Goal: Information Seeking & Learning: Get advice/opinions

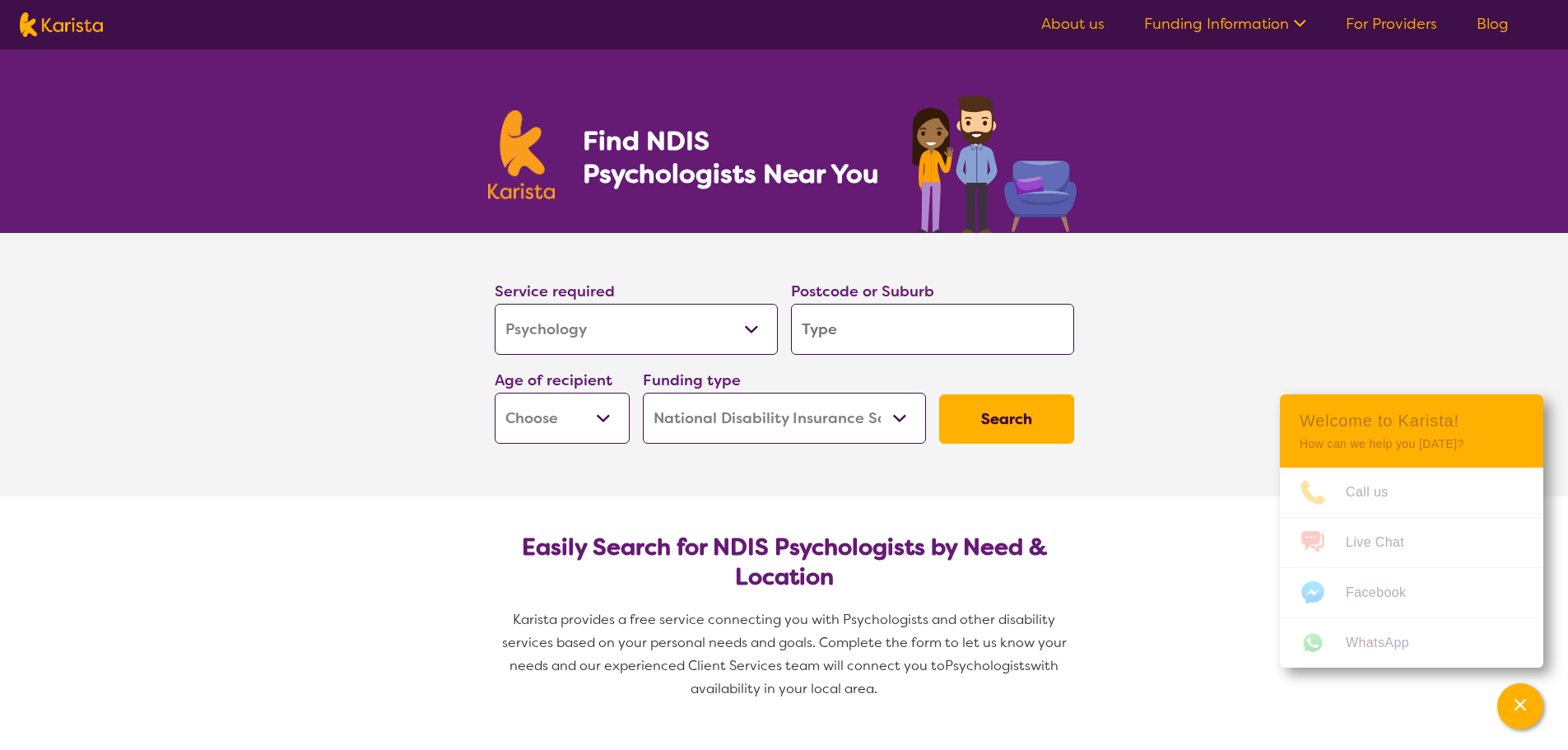
select select "Psychology"
select select "NDIS"
select select "Psychology"
select select "NDIS"
click at [746, 338] on select "Allied Health Assistant Assessment ([MEDICAL_DATA] or [MEDICAL_DATA]) Behaviour…" at bounding box center [636, 329] width 283 height 51
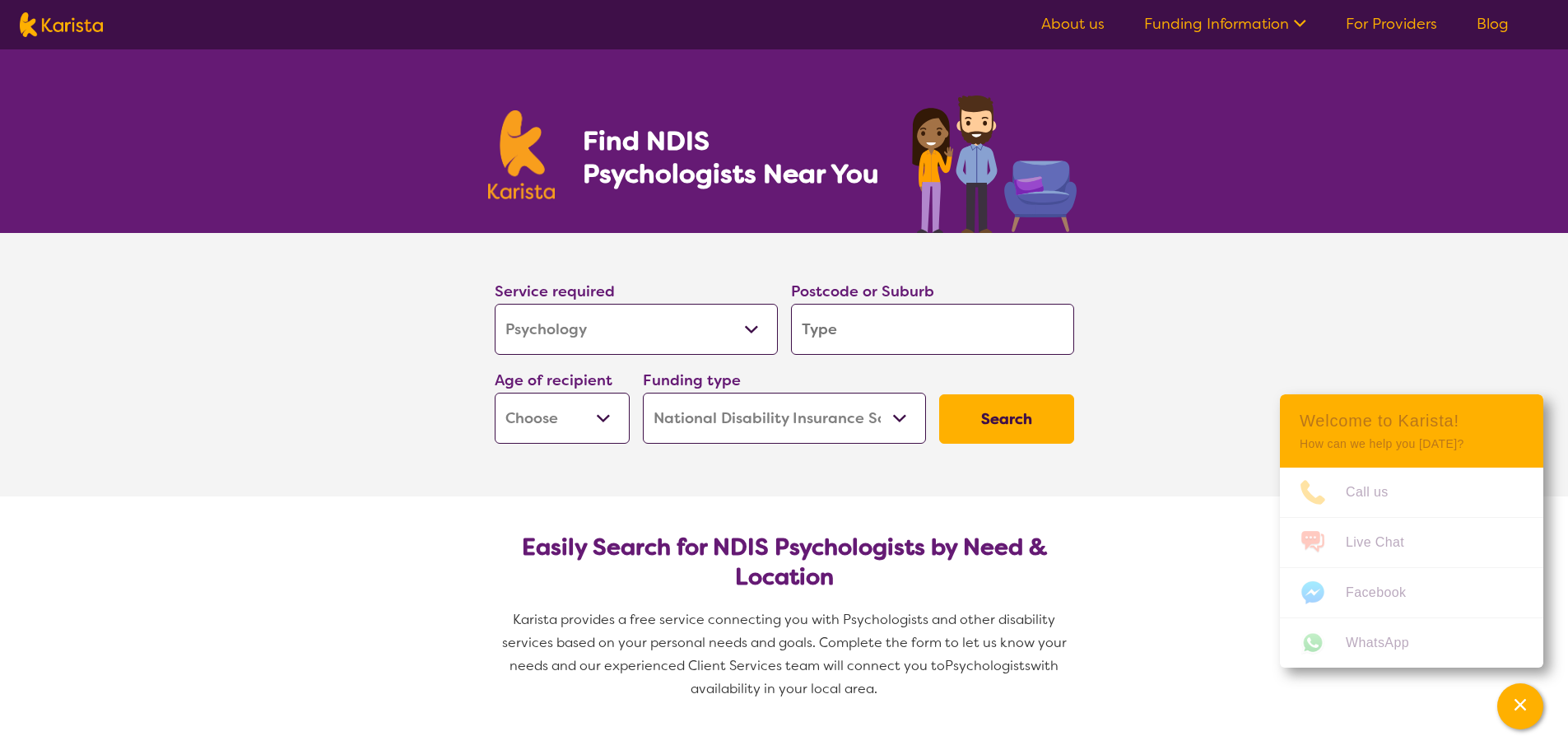
click at [748, 331] on select "Allied Health Assistant Assessment ([MEDICAL_DATA] or [MEDICAL_DATA]) Behaviour…" at bounding box center [636, 329] width 283 height 51
click at [856, 341] on input "search" at bounding box center [932, 329] width 283 height 51
type input "3"
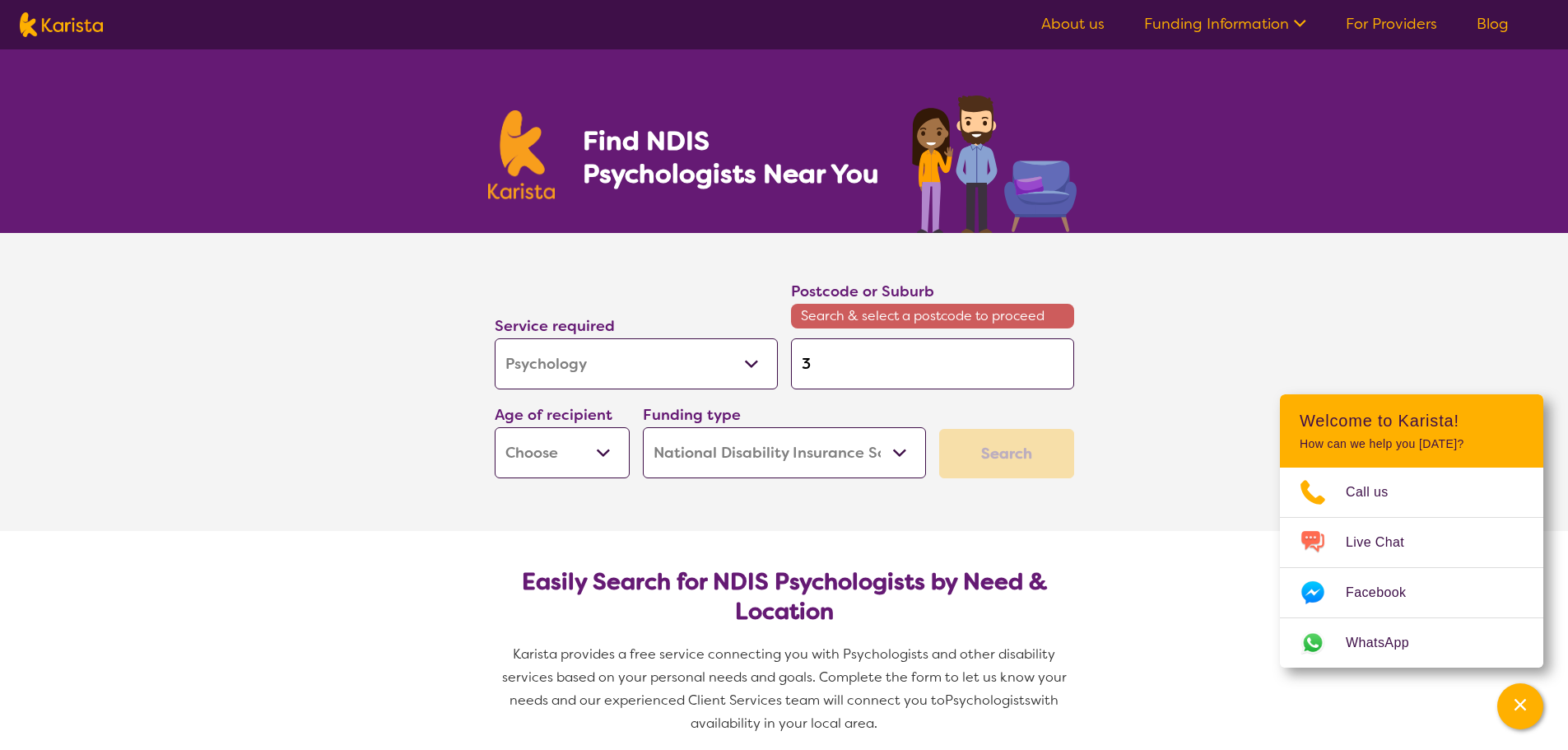
type input "39"
type input "397"
type input "3978"
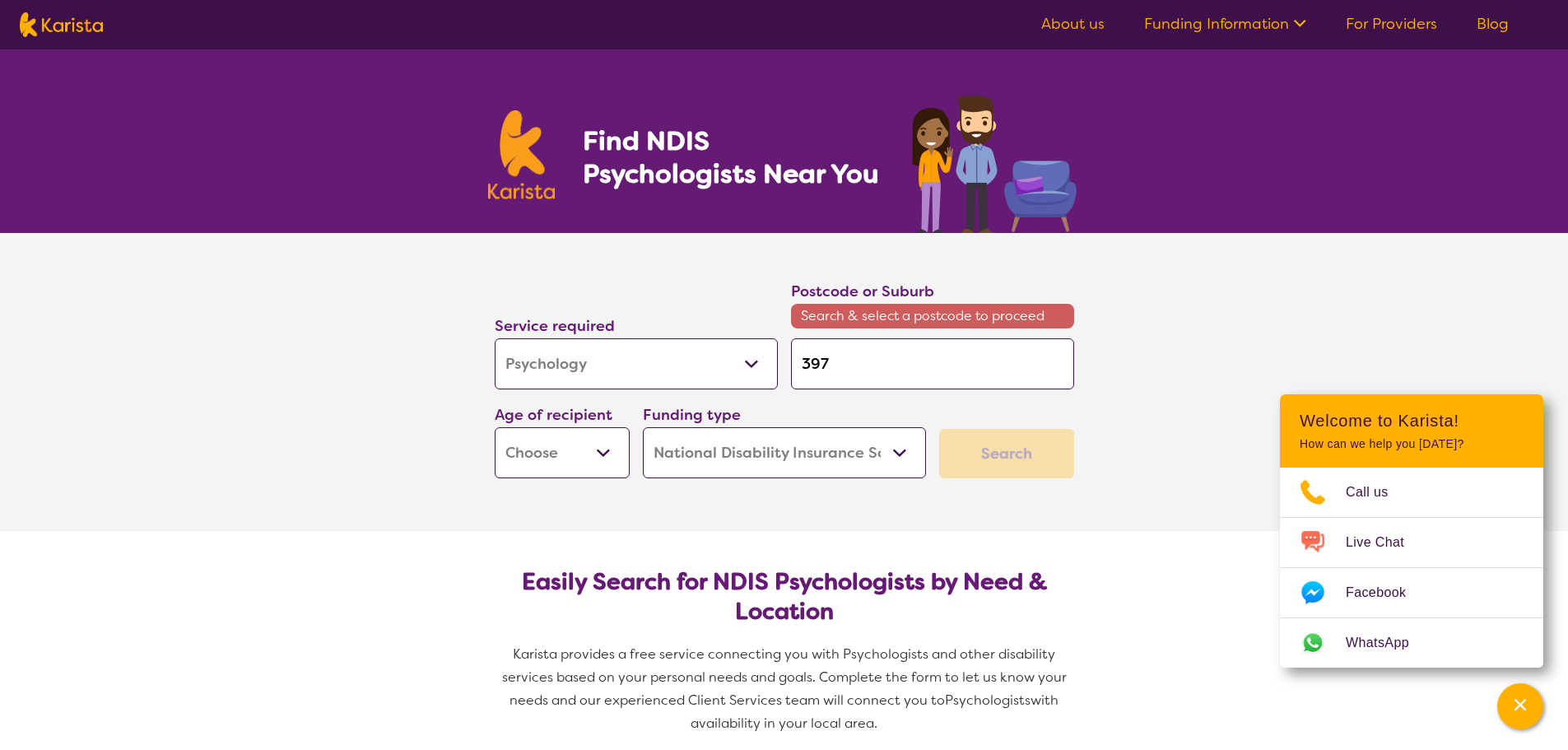
type input "3978"
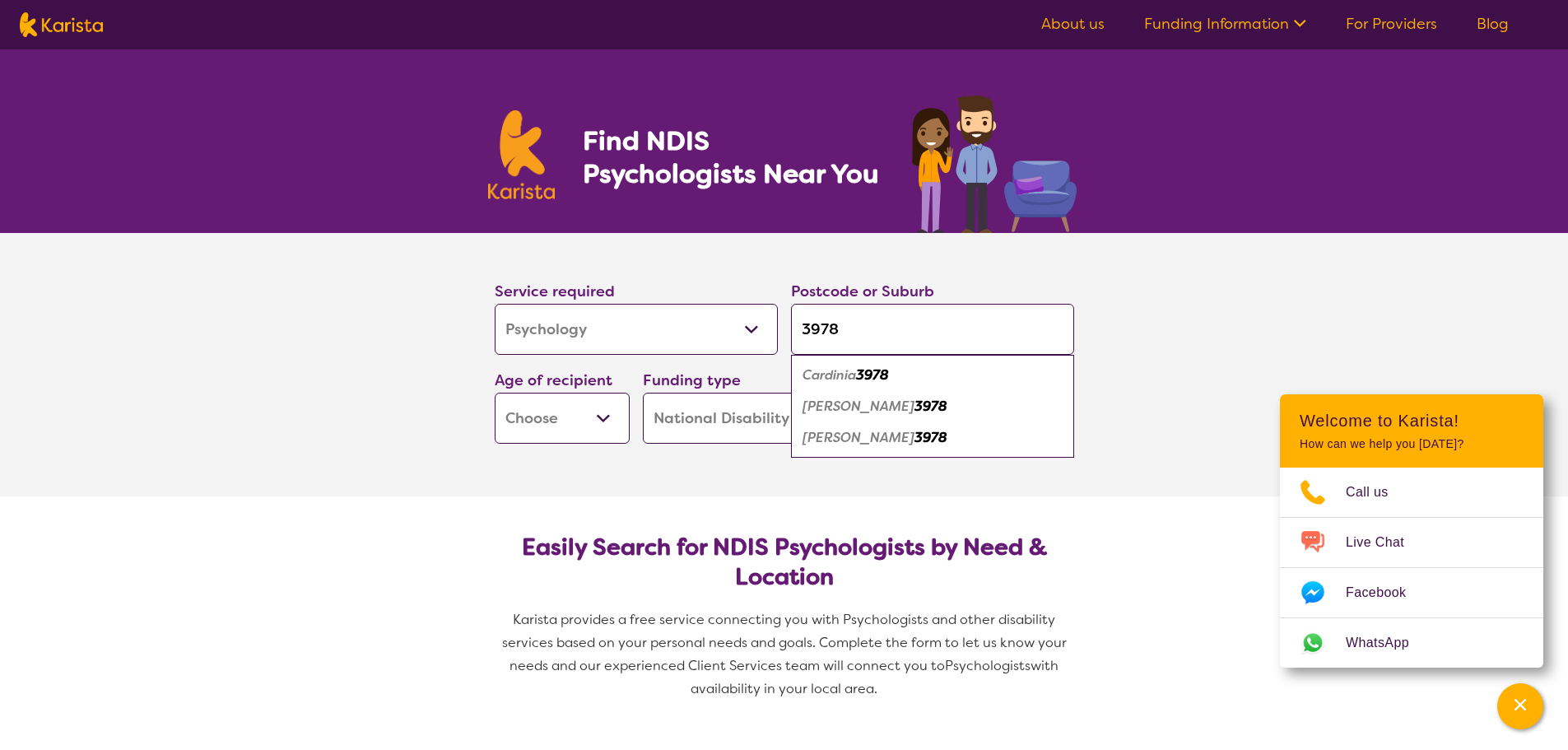
type input "3978"
click at [853, 436] on em "[PERSON_NAME]" at bounding box center [858, 437] width 112 height 17
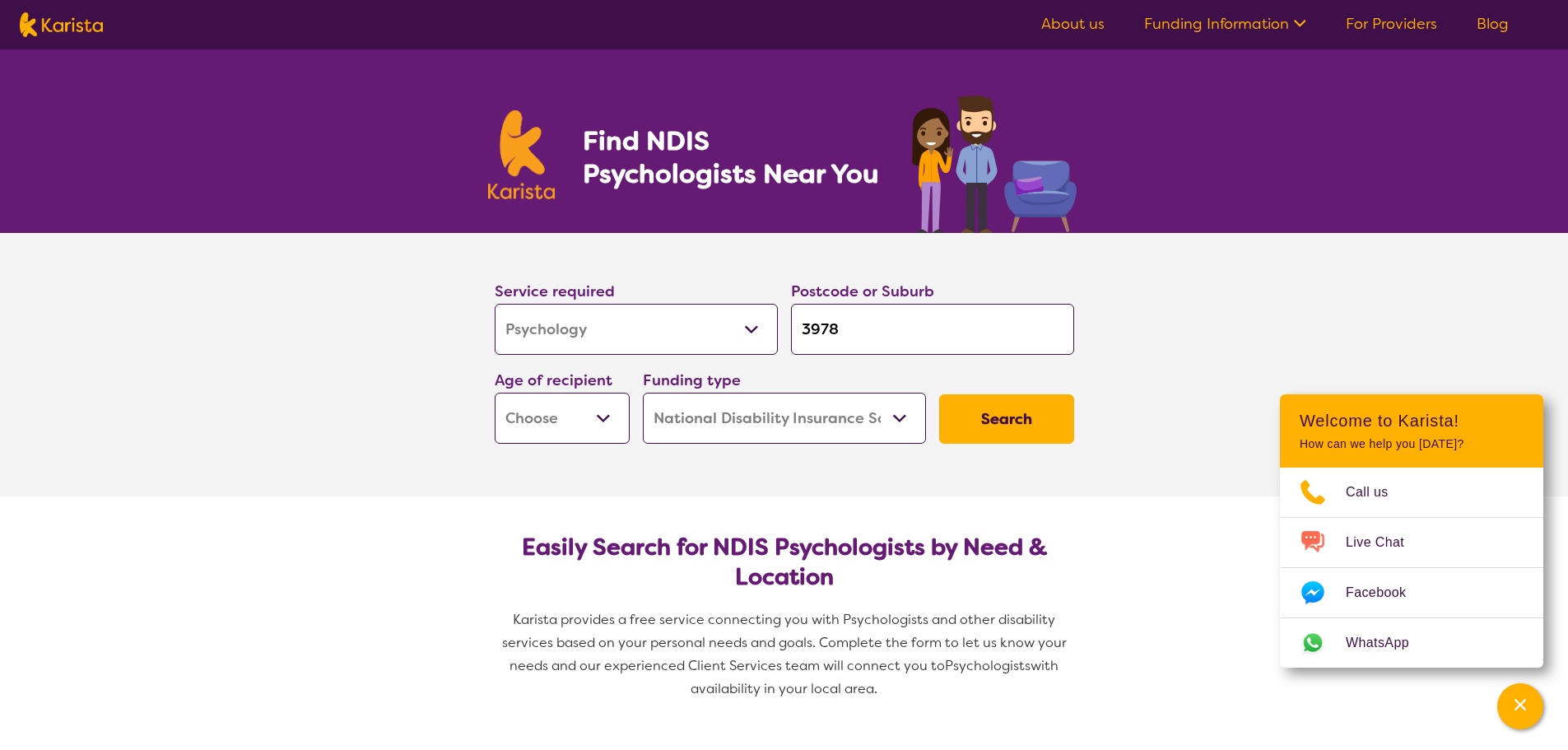
click at [608, 418] on select "Early Childhood - 0 to 9 Child - 10 to 11 Adolescent - 12 to 17 Adult - 18 to 6…" at bounding box center [562, 418] width 135 height 51
select select "AS"
click at [495, 393] on select "Early Childhood - 0 to 9 Child - 10 to 11 Adolescent - 12 to 17 Adult - 18 to 6…" at bounding box center [562, 418] width 135 height 51
select select "AS"
click at [1009, 426] on button "Search" at bounding box center [1006, 418] width 135 height 49
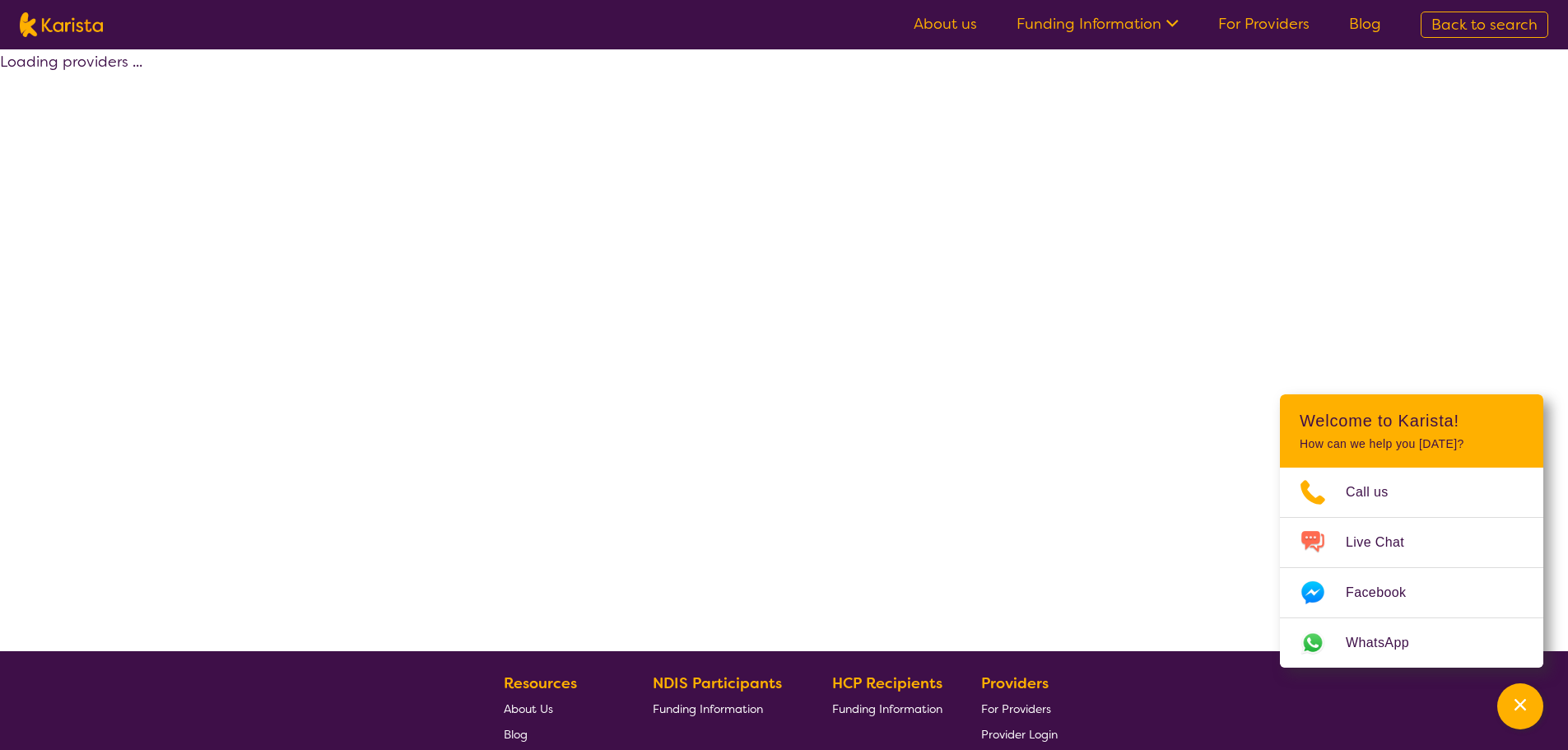
select select "by_score"
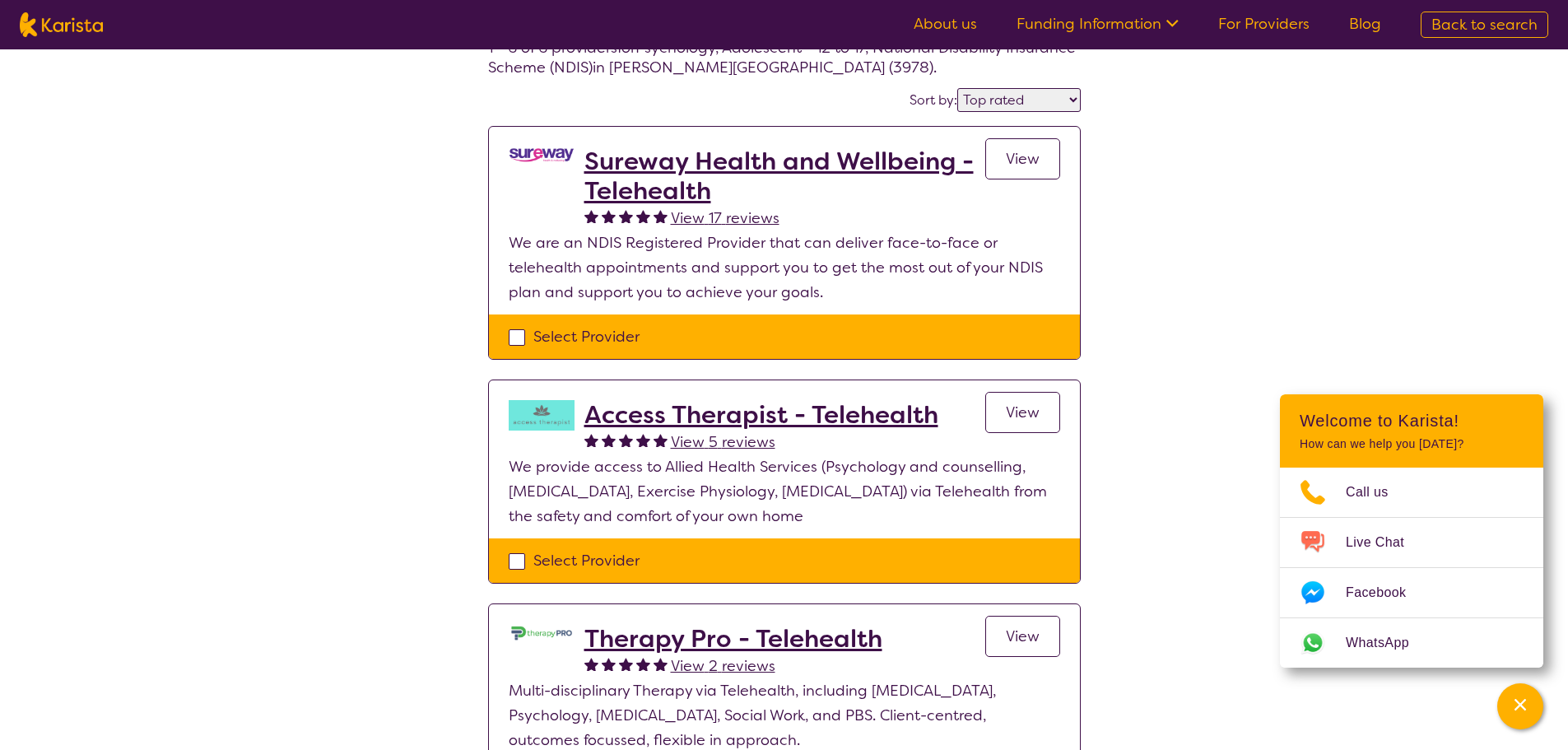
scroll to position [82, 0]
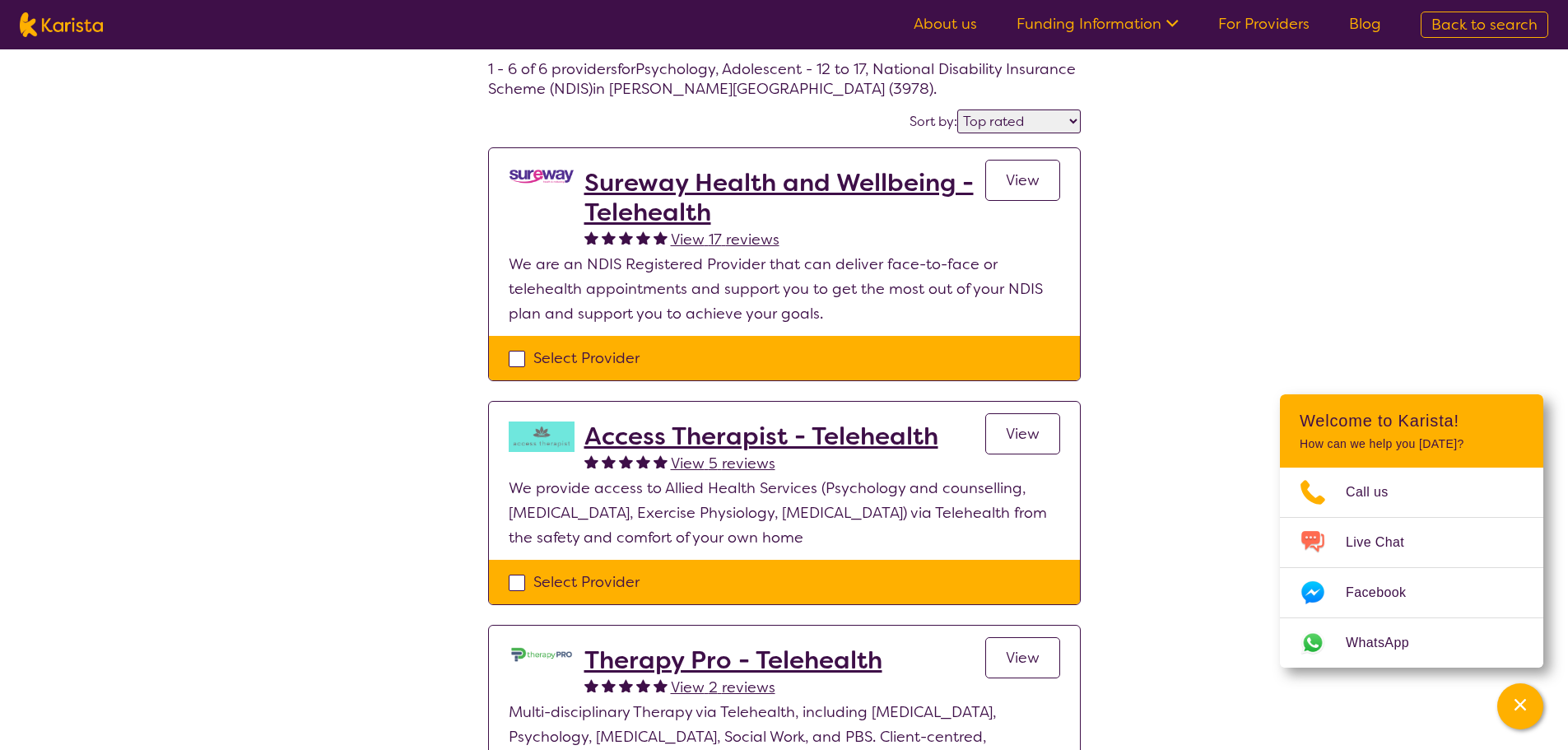
click at [1072, 118] on select "Highly reviewed Top rated" at bounding box center [1019, 121] width 123 height 24
click at [1152, 131] on div "Select one or more providers and click the 'NEXT' button to proceed 1 - 6 of 6 …" at bounding box center [784, 759] width 1568 height 1584
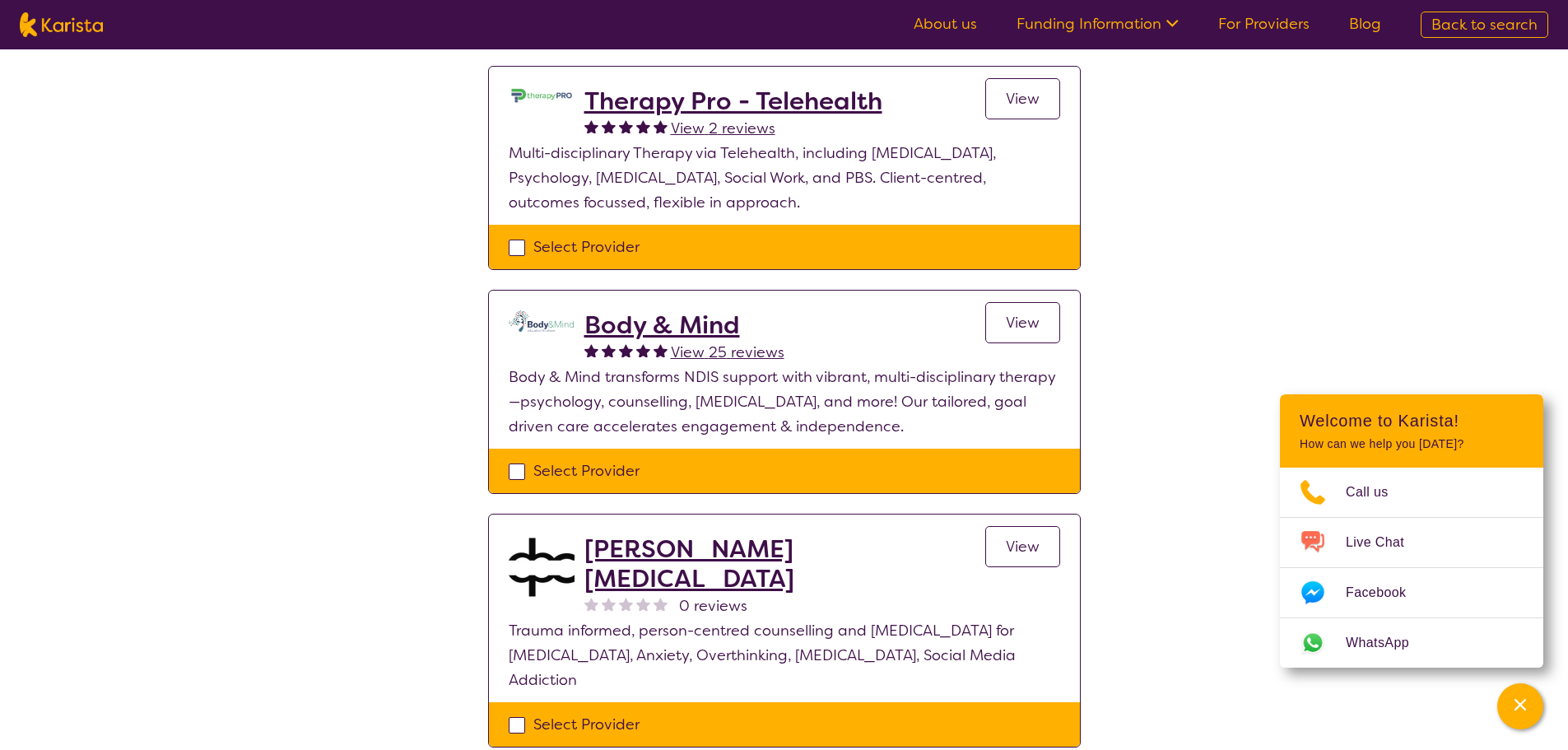
scroll to position [699, 0]
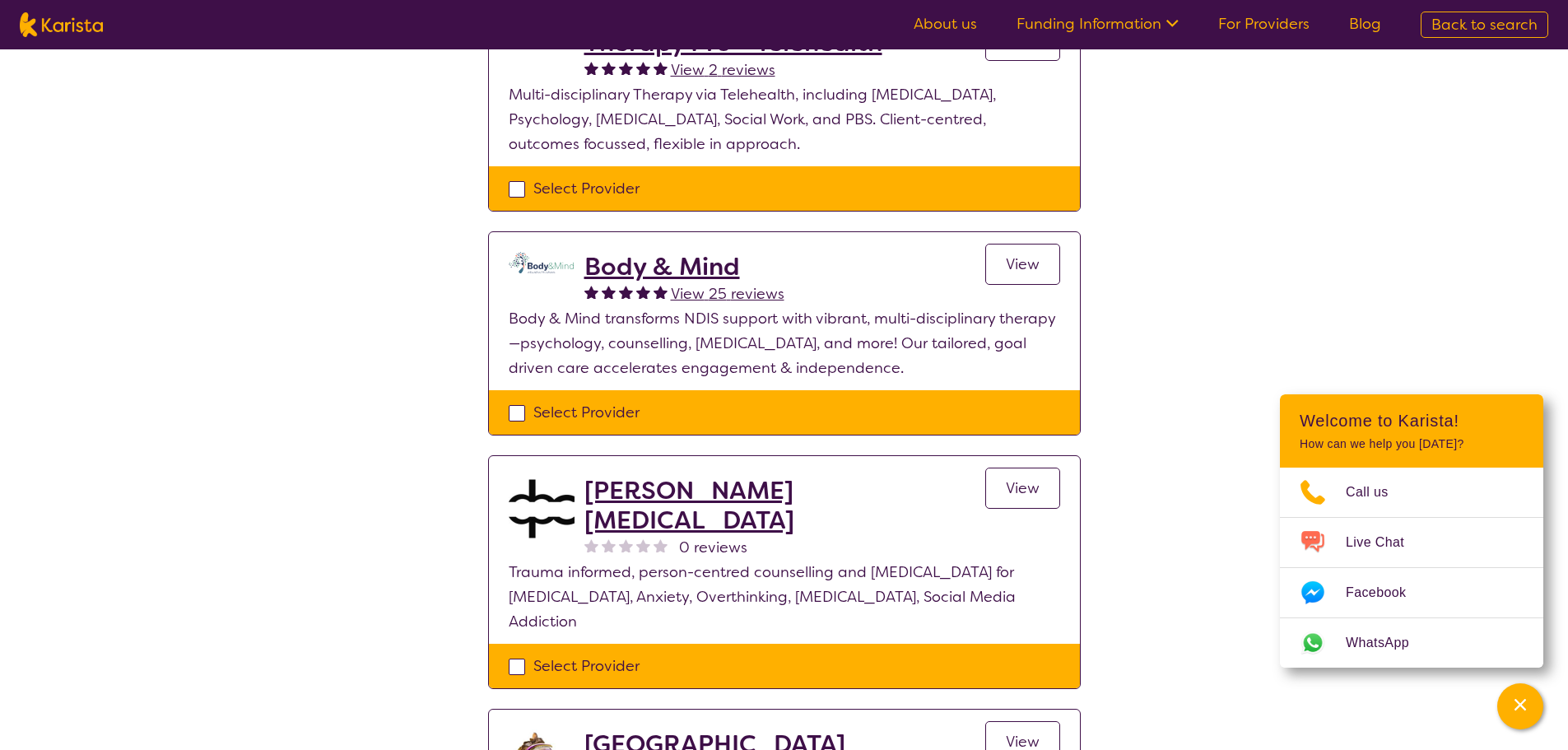
click at [1044, 263] on link "View" at bounding box center [1022, 264] width 75 height 41
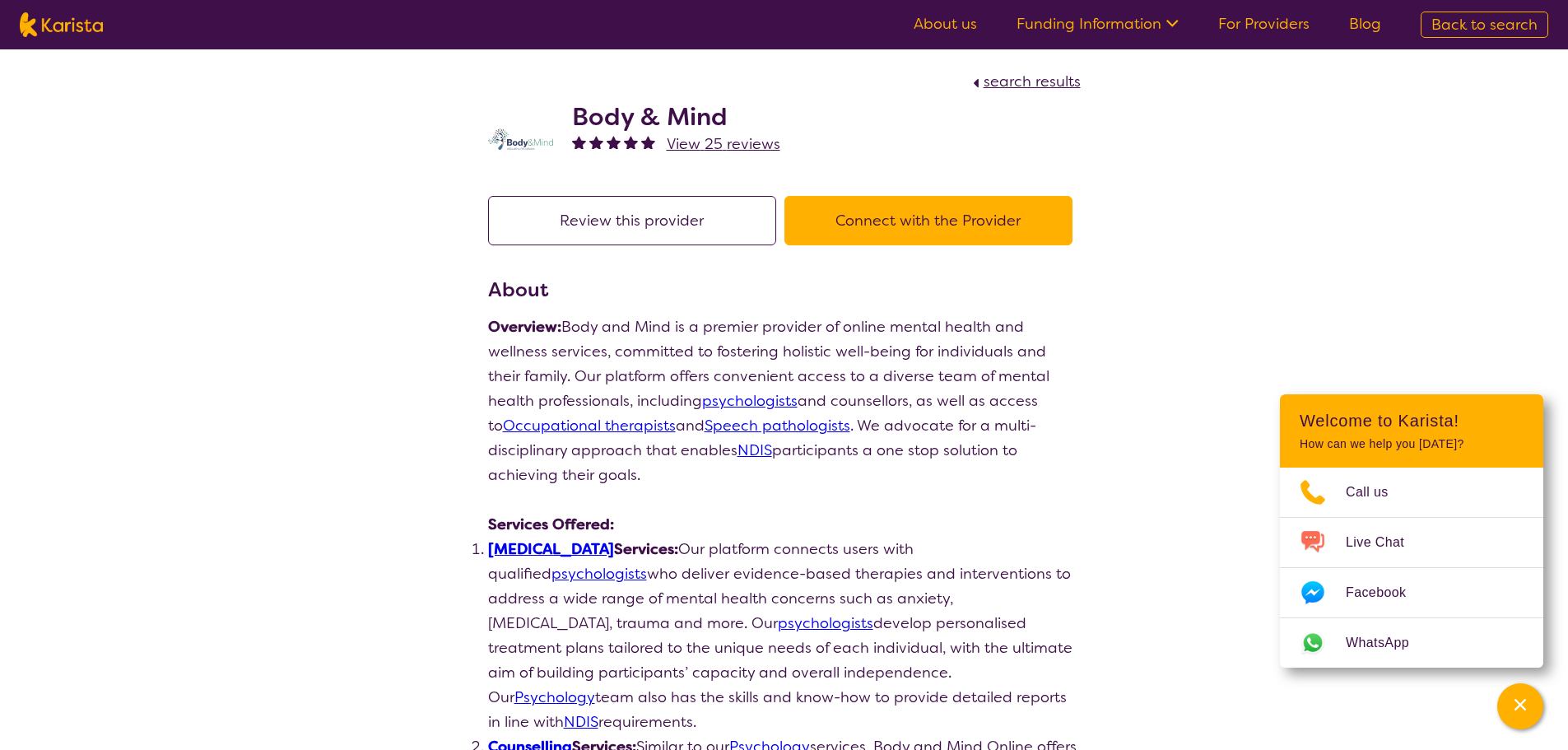
scroll to position [699, 0]
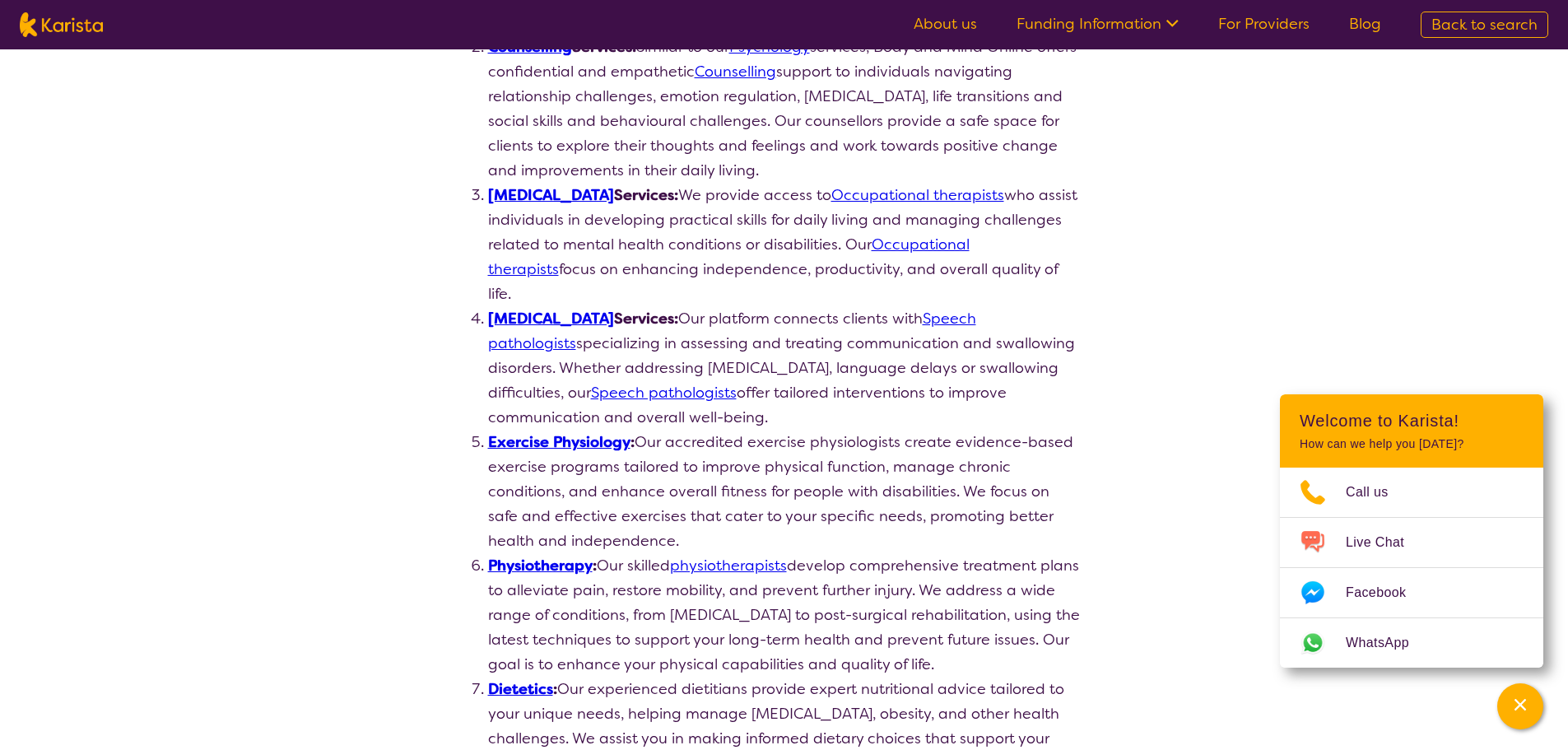
select select "by_score"
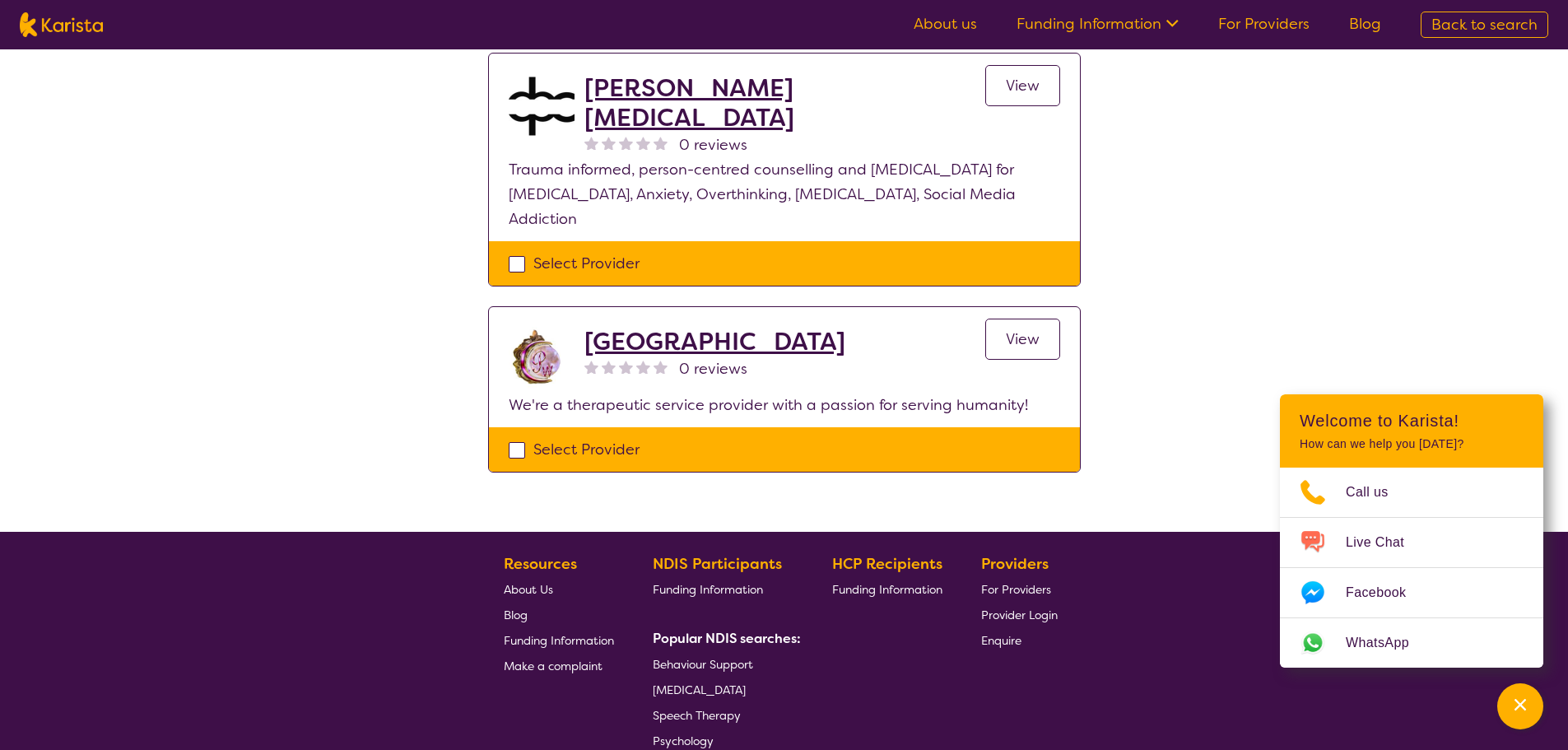
scroll to position [1193, 0]
